Goal: Information Seeking & Learning: Find specific fact

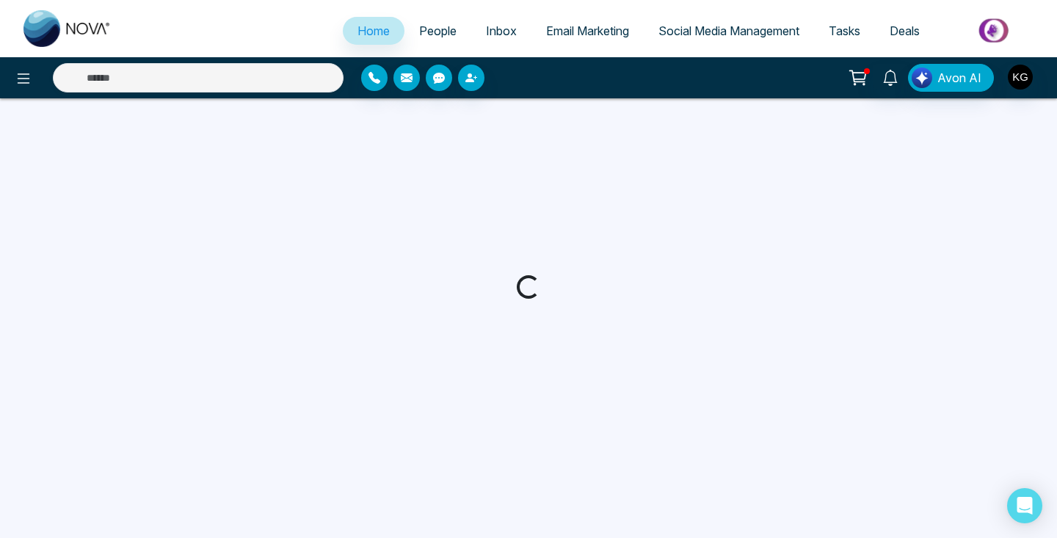
select select "*"
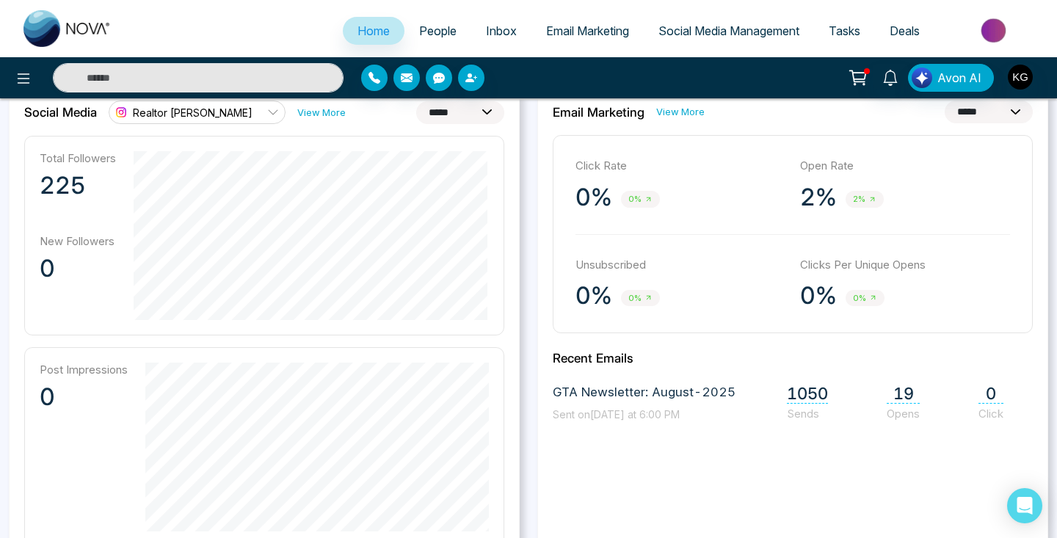
scroll to position [438, 0]
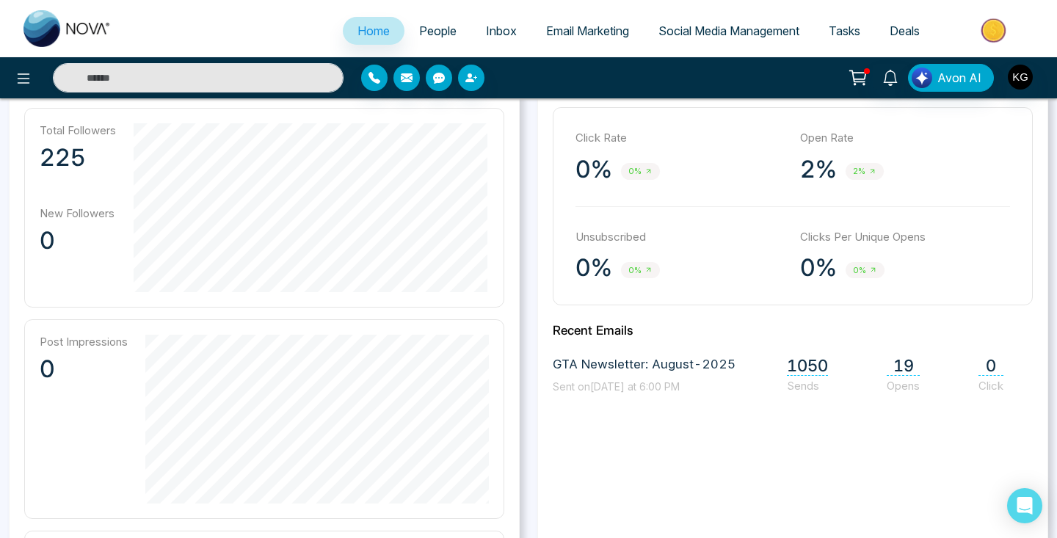
click at [685, 367] on span "GTA Newsletter: August-2025" at bounding box center [644, 364] width 183 height 19
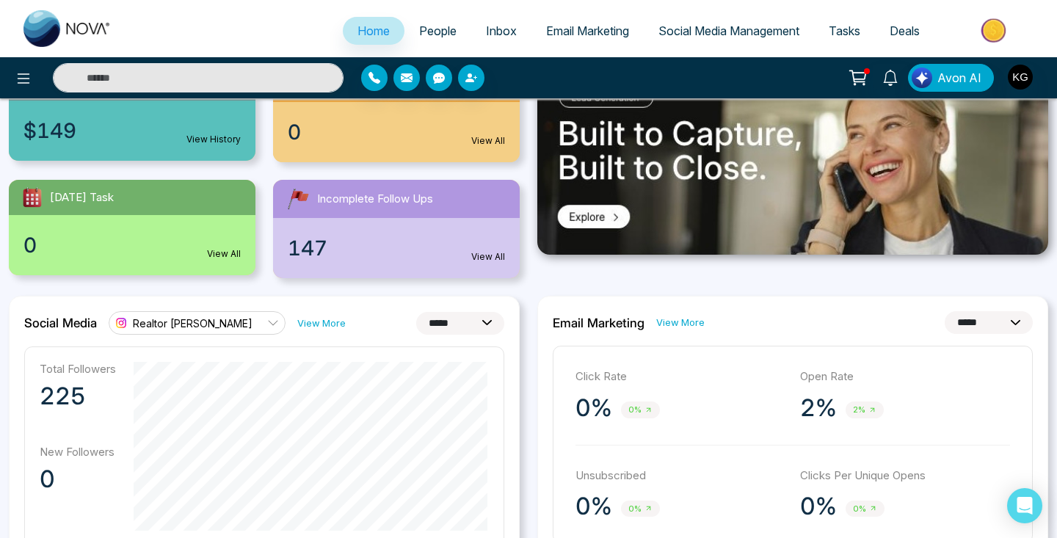
scroll to position [281, 0]
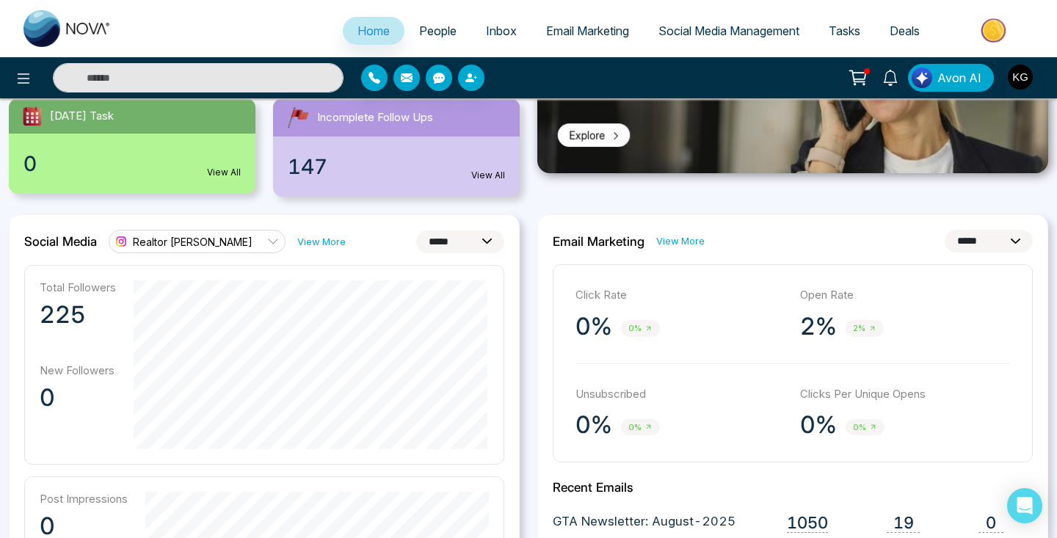
click at [670, 241] on link "View More" at bounding box center [680, 241] width 48 height 14
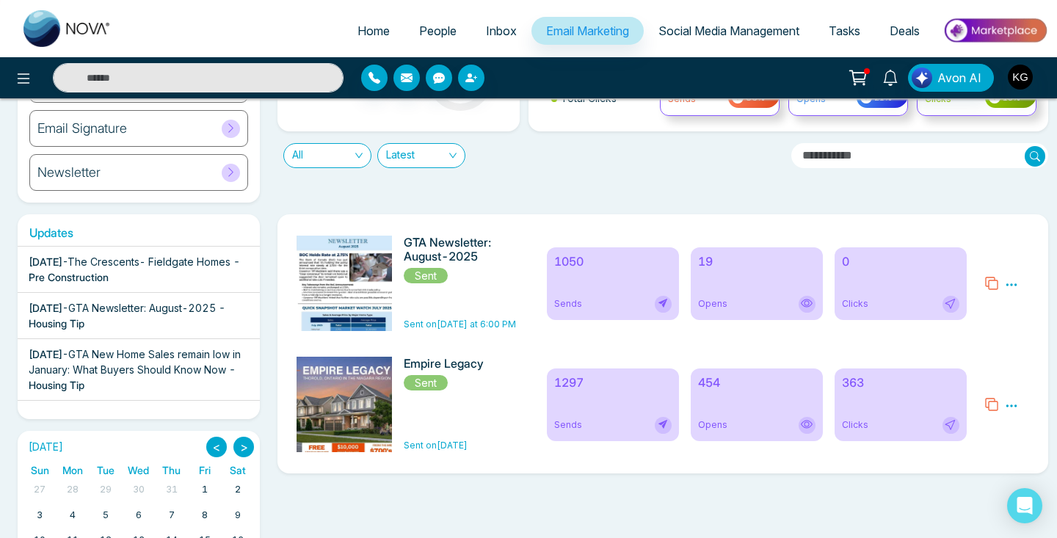
scroll to position [145, 0]
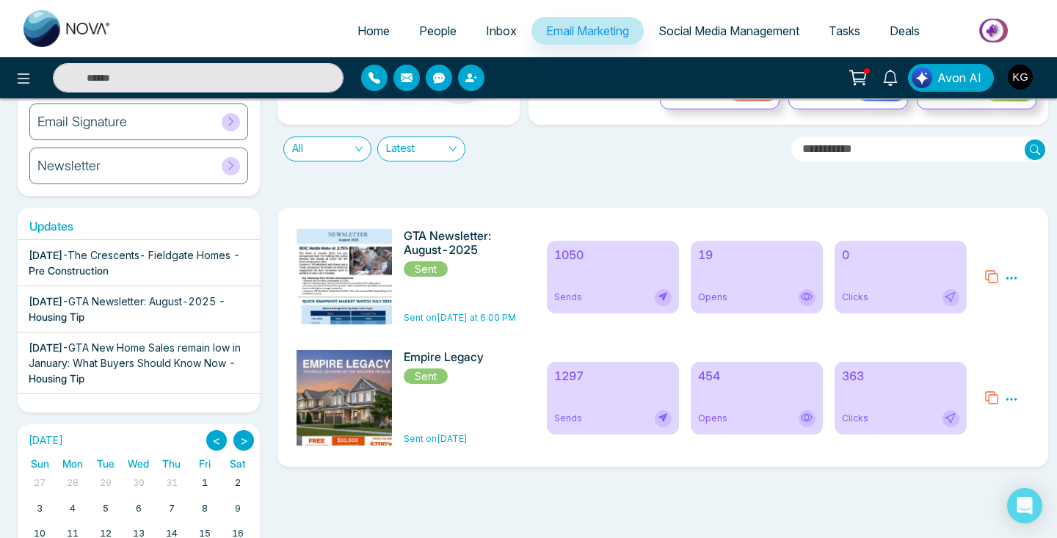
click at [613, 281] on div "1050 Sends" at bounding box center [613, 277] width 132 height 73
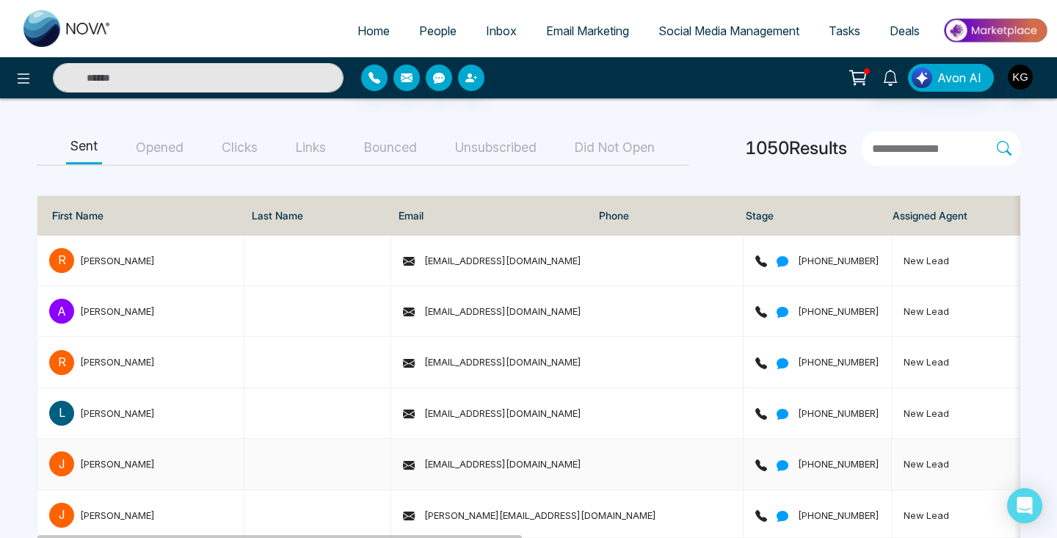
scroll to position [143, 0]
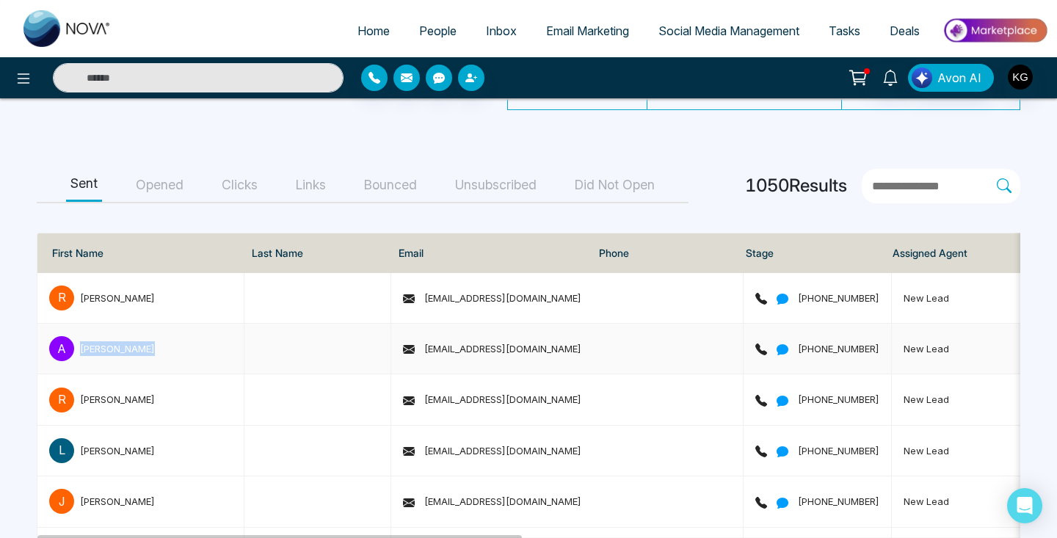
drag, startPoint x: 143, startPoint y: 347, endPoint x: 81, endPoint y: 341, distance: 62.8
click at [81, 341] on div "A [PERSON_NAME]" at bounding box center [140, 348] width 183 height 25
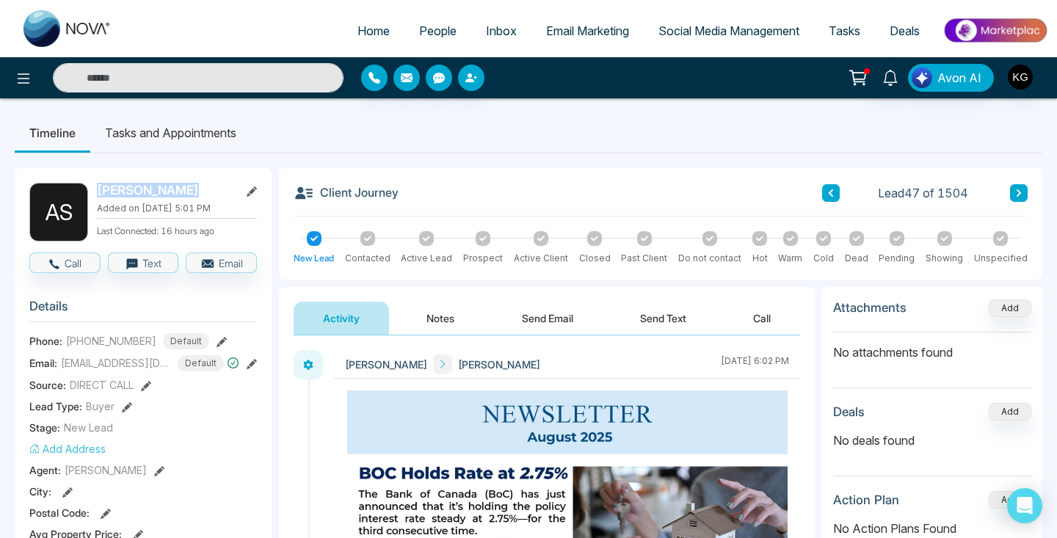
drag, startPoint x: 98, startPoint y: 185, endPoint x: 181, endPoint y: 190, distance: 83.9
click at [181, 190] on h2 "[PERSON_NAME]" at bounding box center [165, 190] width 137 height 15
copy h2 "[PERSON_NAME]"
